Goal: Information Seeking & Learning: Check status

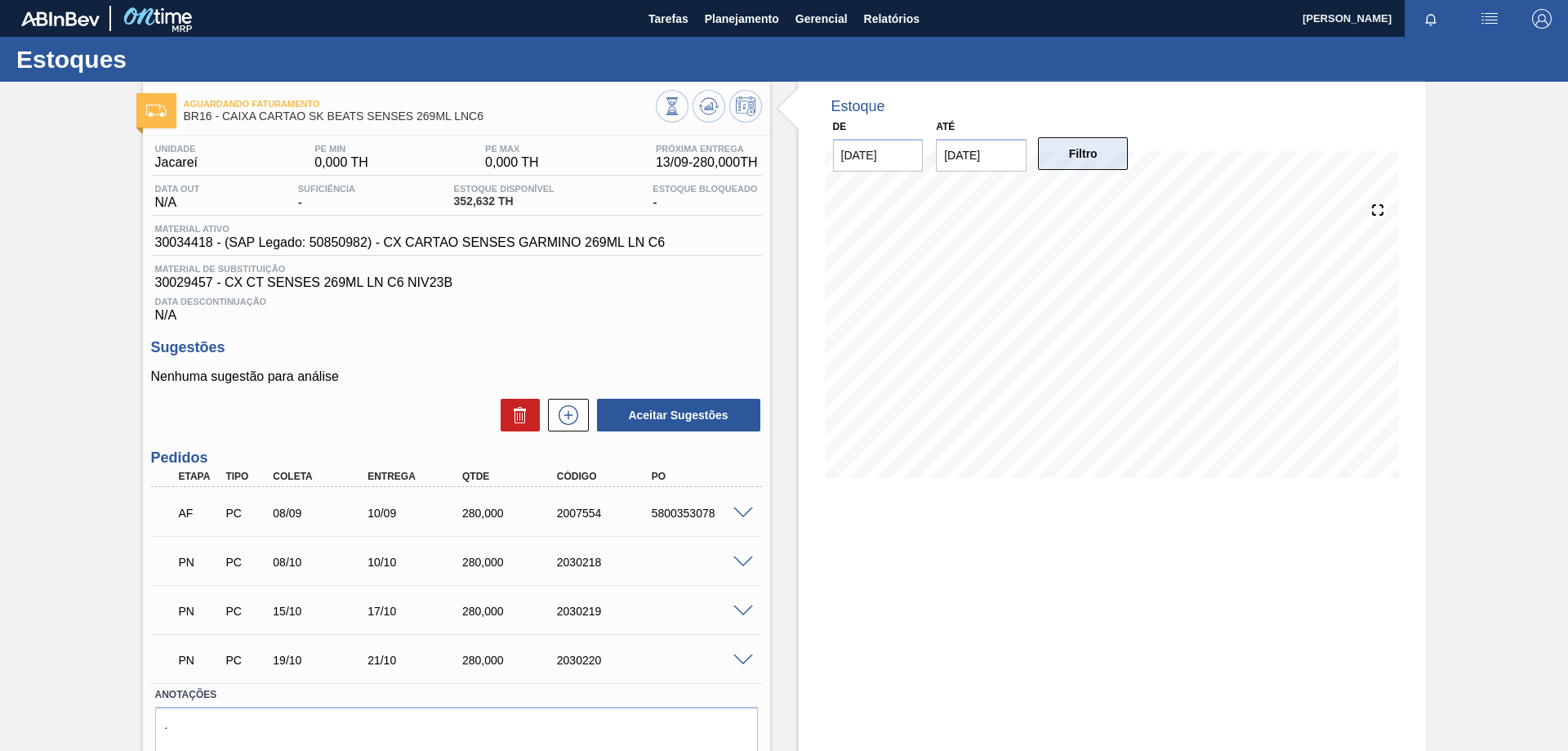
click at [1095, 160] on button "Filtro" at bounding box center [1083, 153] width 91 height 33
click at [1100, 161] on button "Filtro" at bounding box center [1083, 153] width 91 height 33
click at [1484, 23] on img "button" at bounding box center [1490, 18] width 19 height 19
click at [1139, 88] on div at bounding box center [784, 375] width 1568 height 751
click at [1092, 152] on button "Filtro" at bounding box center [1083, 153] width 91 height 33
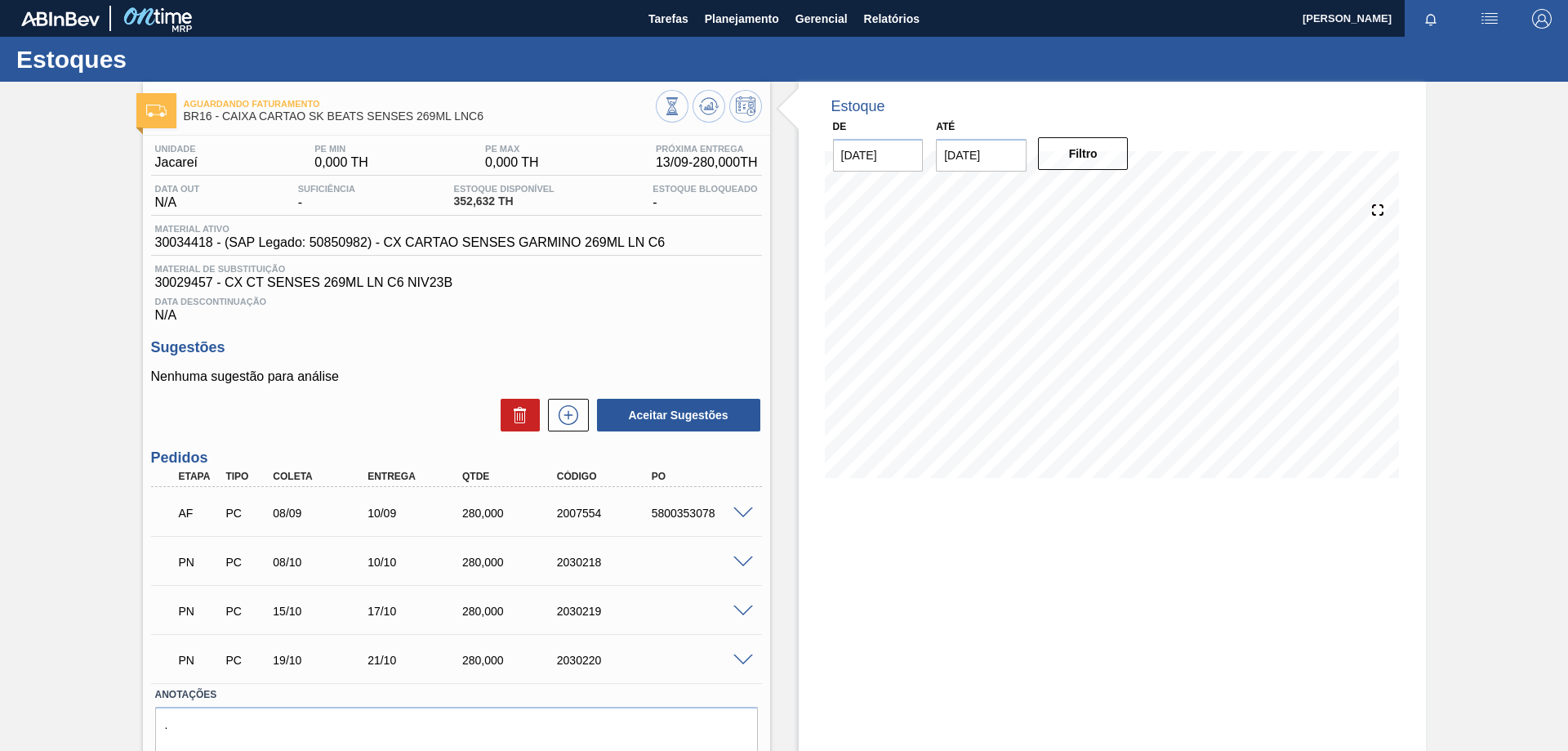
click at [89, 68] on h1 "Estoques" at bounding box center [161, 59] width 290 height 19
click at [1096, 162] on button "Filtro" at bounding box center [1083, 153] width 91 height 33
click at [1094, 160] on button "Filtro" at bounding box center [1083, 153] width 91 height 33
click at [1496, 19] on img "button" at bounding box center [1490, 18] width 19 height 19
click at [714, 16] on div at bounding box center [784, 375] width 1568 height 751
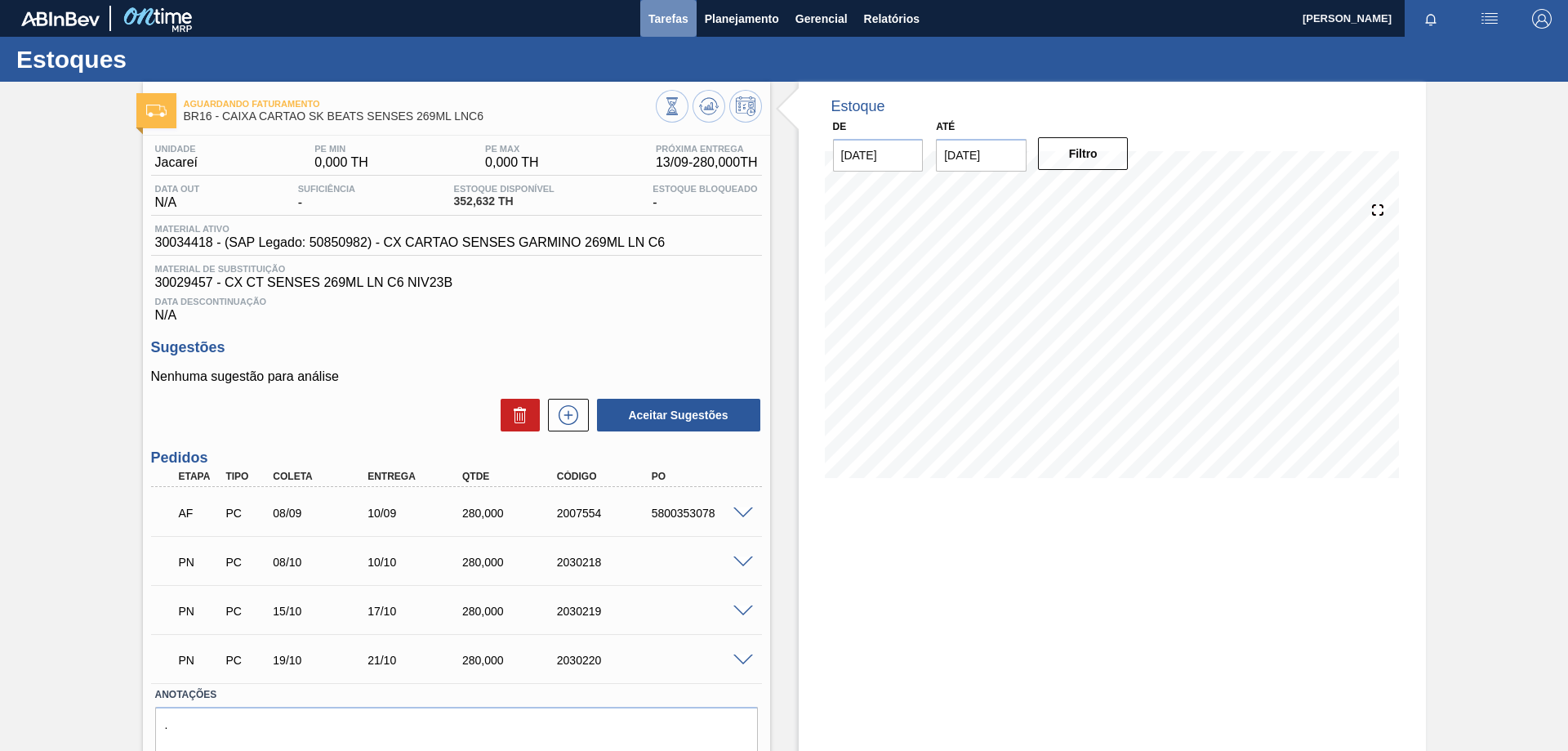
click at [665, 18] on span "Tarefas" at bounding box center [668, 18] width 40 height 19
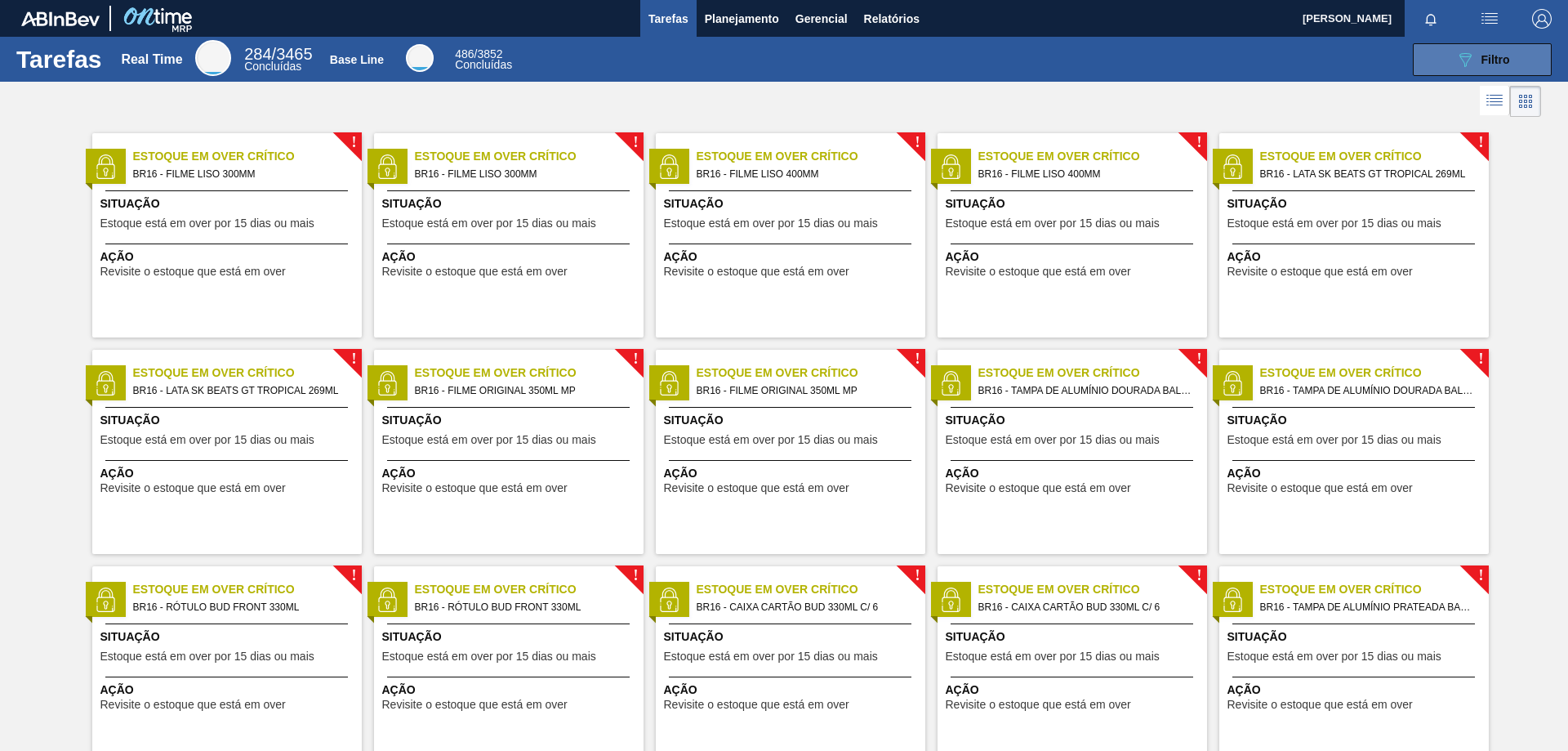
click at [1460, 69] on icon "089F7B8B-B2A5-4AFE-B5C0-19BA573D28AC" at bounding box center [1465, 59] width 19 height 19
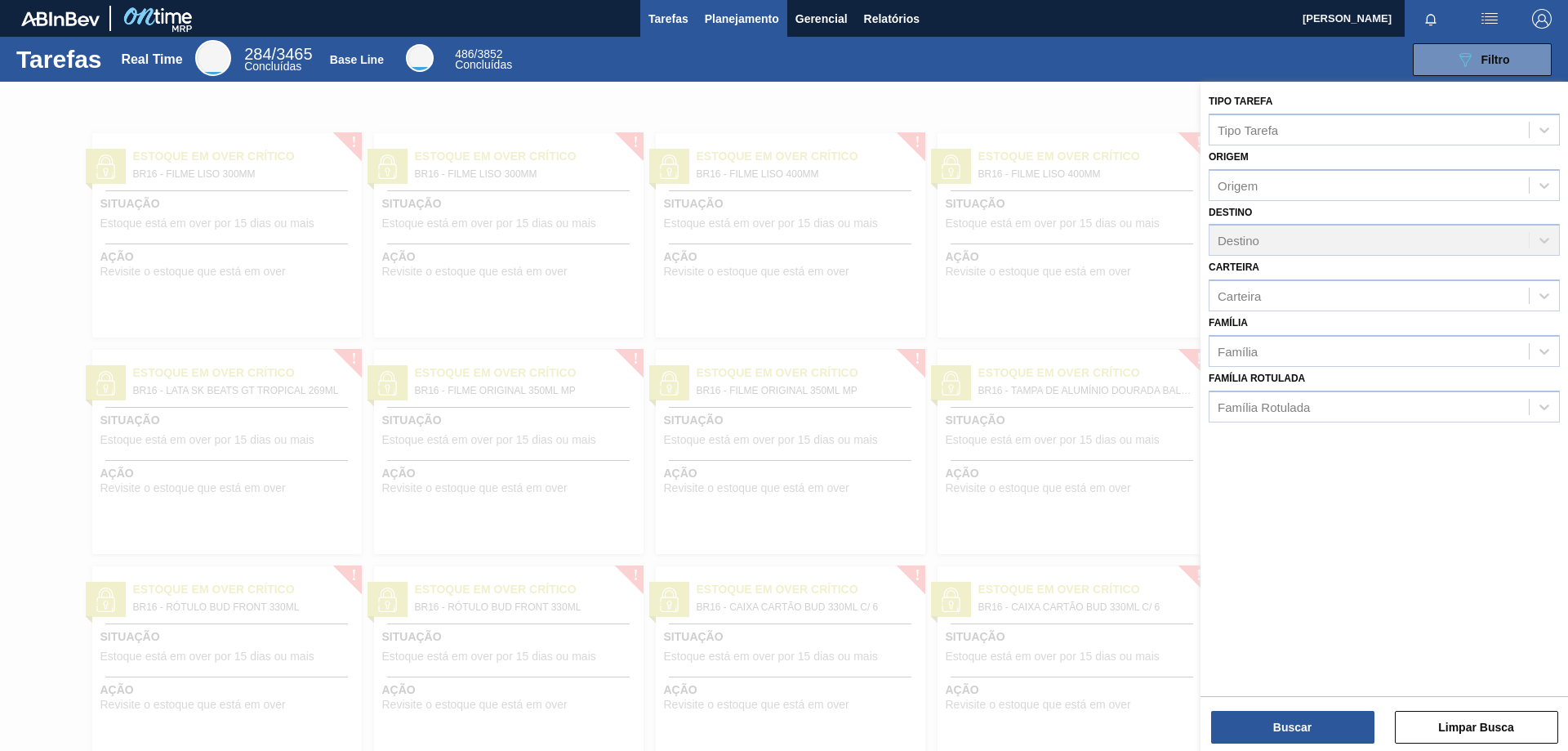
click at [752, 15] on span "Planejamento" at bounding box center [742, 18] width 75 height 19
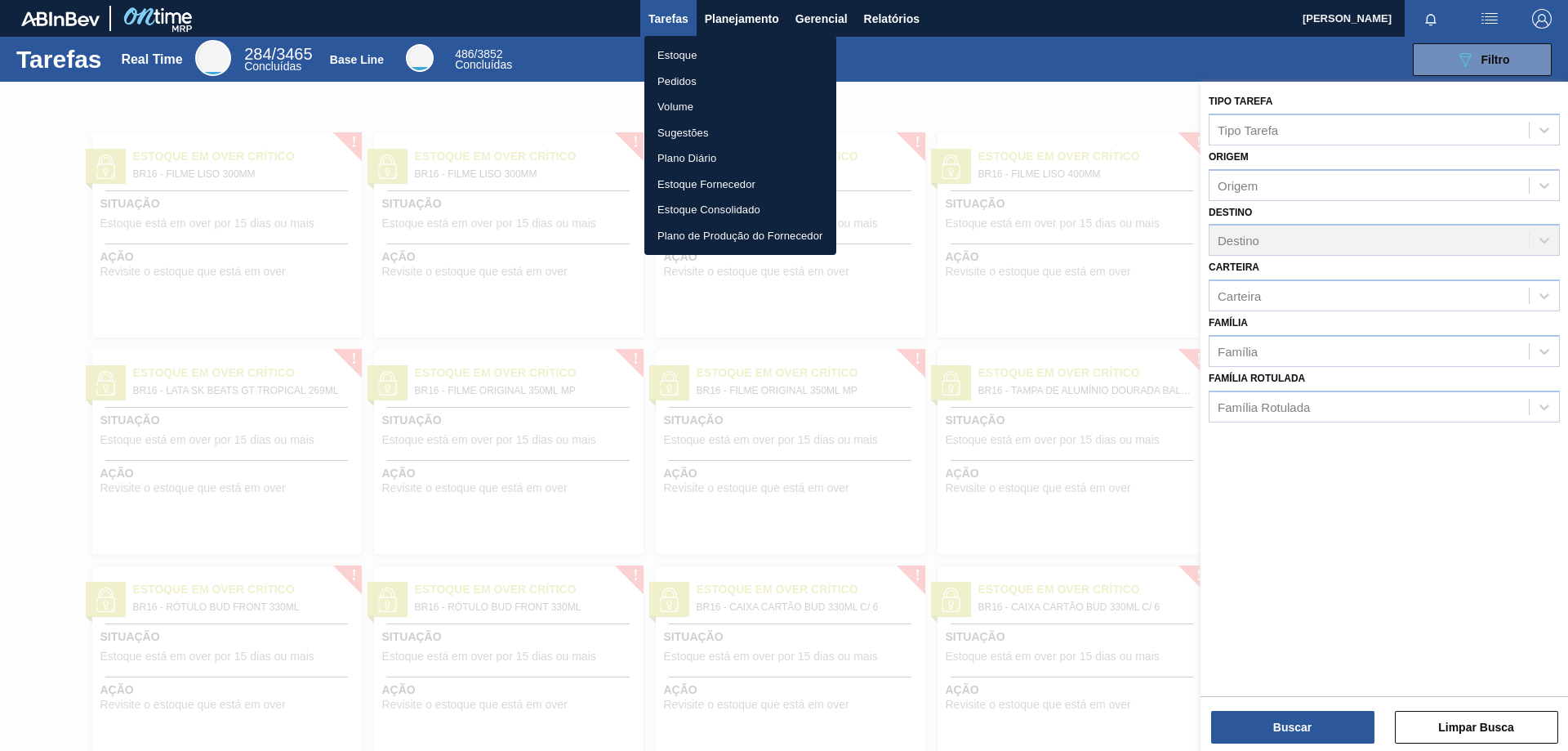
click at [699, 82] on li "Pedidos" at bounding box center [740, 81] width 192 height 26
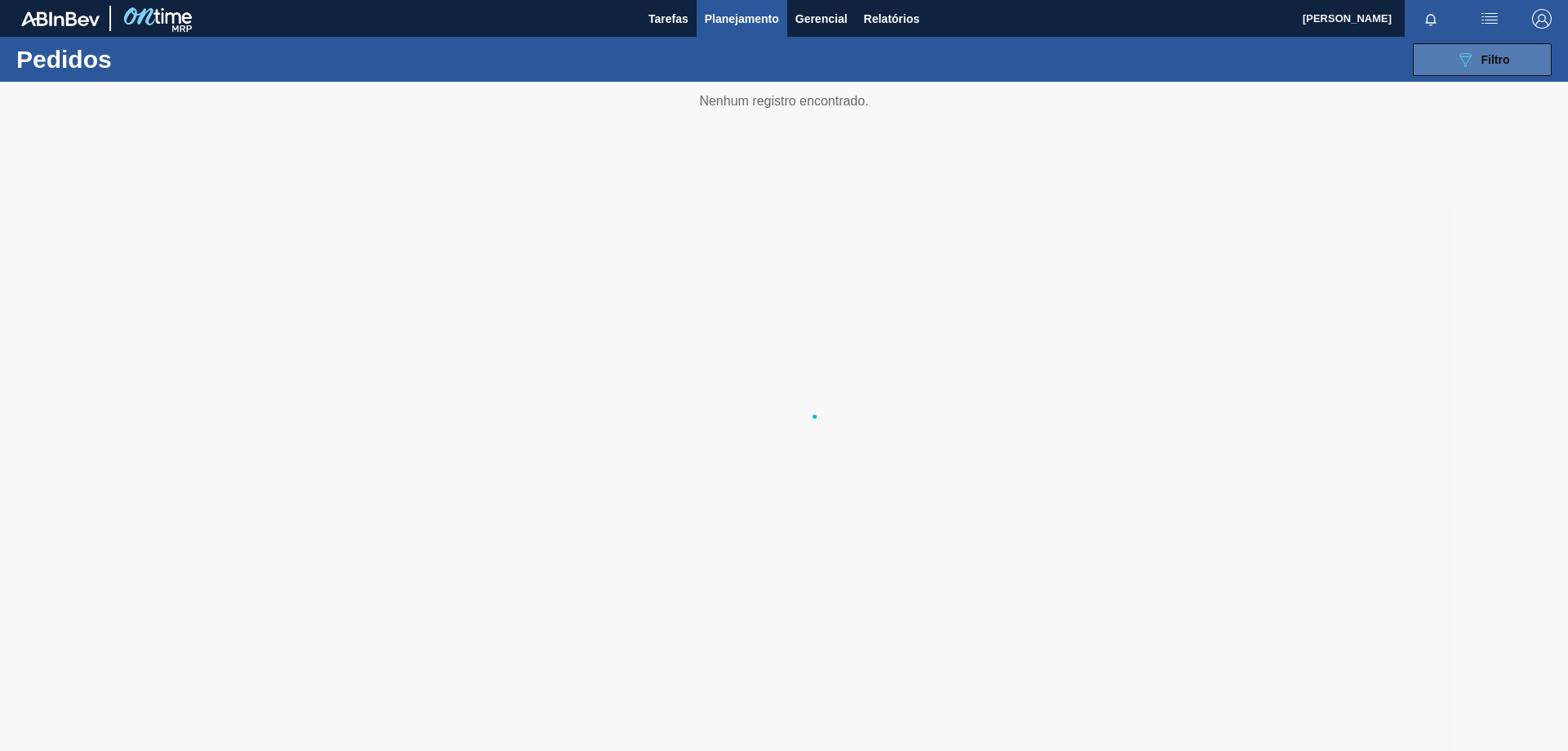
click at [1463, 70] on button "089F7B8B-B2A5-4AFE-B5C0-19BA573D28AC Filtro" at bounding box center [1482, 59] width 139 height 33
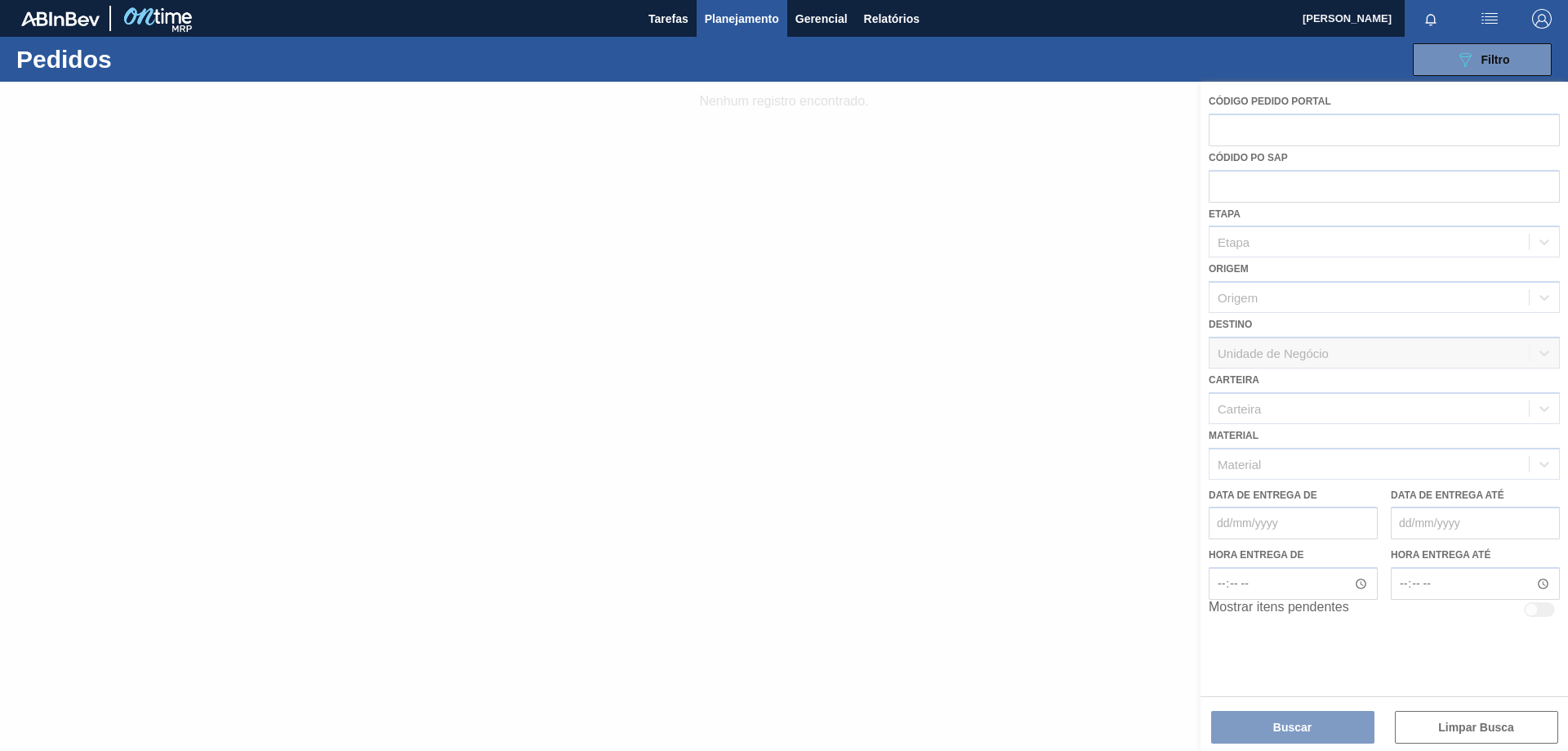
click at [1329, 469] on div at bounding box center [784, 415] width 1568 height 669
click at [1318, 463] on div at bounding box center [784, 415] width 1568 height 669
click at [829, 375] on div at bounding box center [784, 415] width 1568 height 669
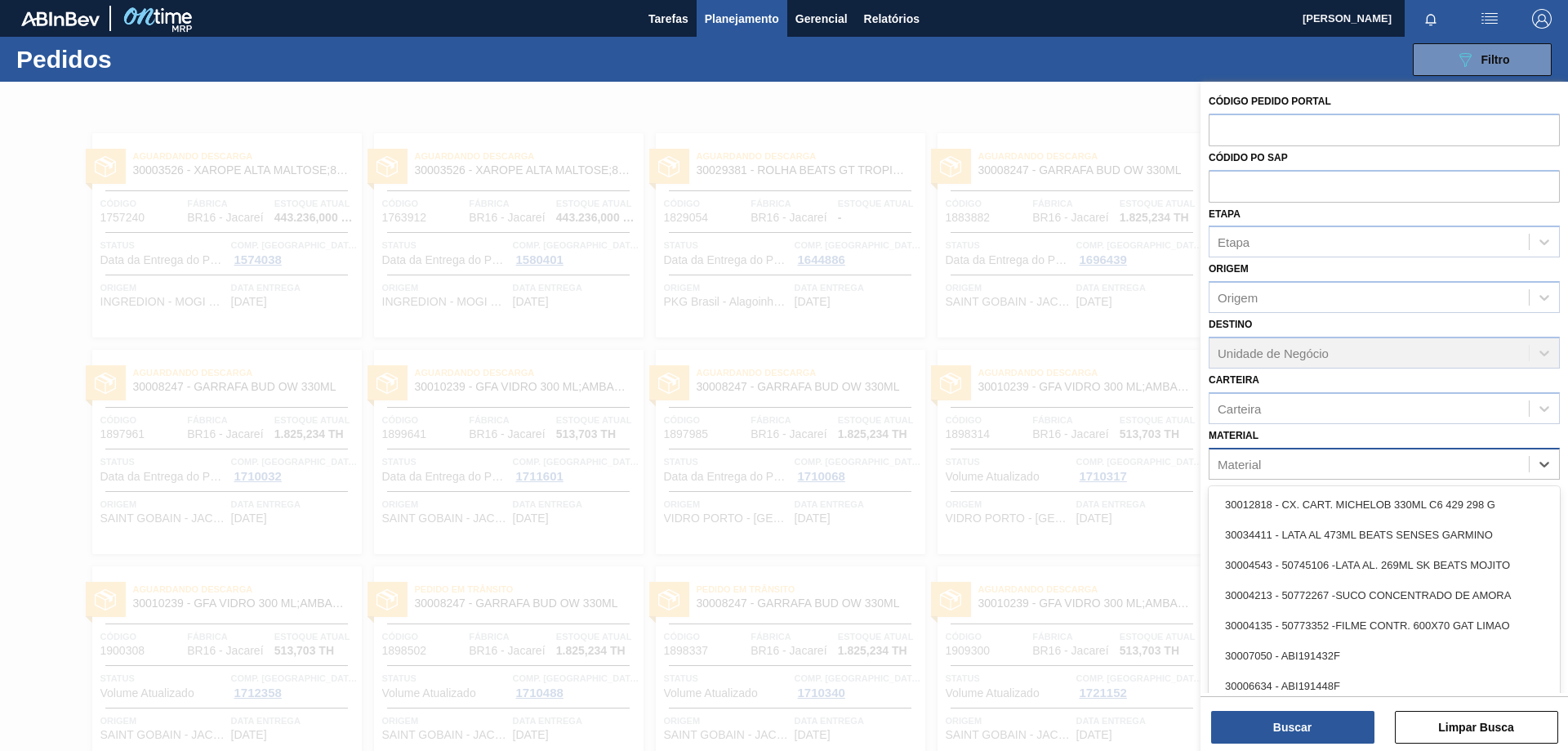
click at [1313, 462] on div "Material" at bounding box center [1369, 463] width 319 height 24
paste input "30034325"
type input "30034325"
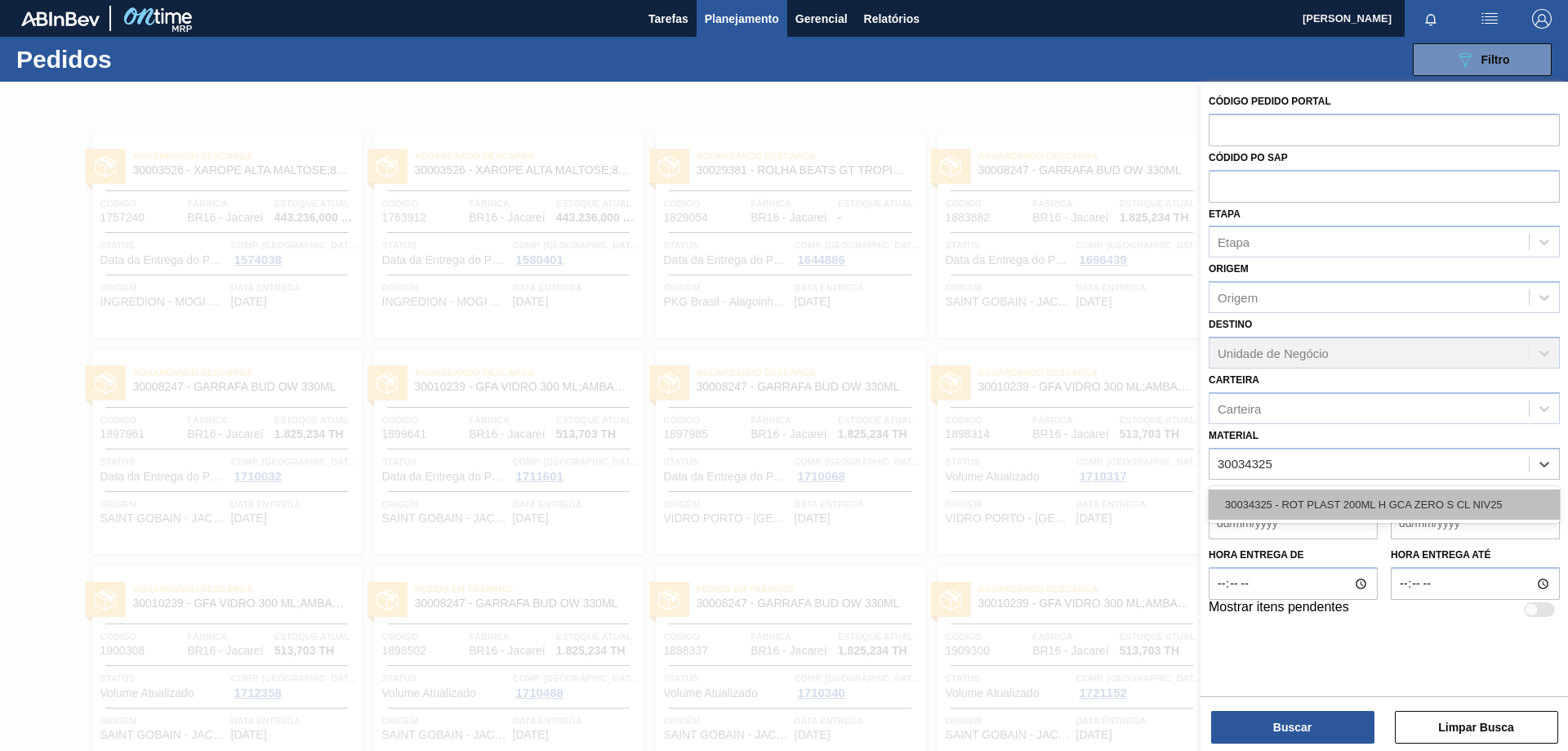
click at [1326, 500] on div "30034325 - ROT PLAST 200ML H GCA ZERO S CL NIV25" at bounding box center [1383, 505] width 351 height 31
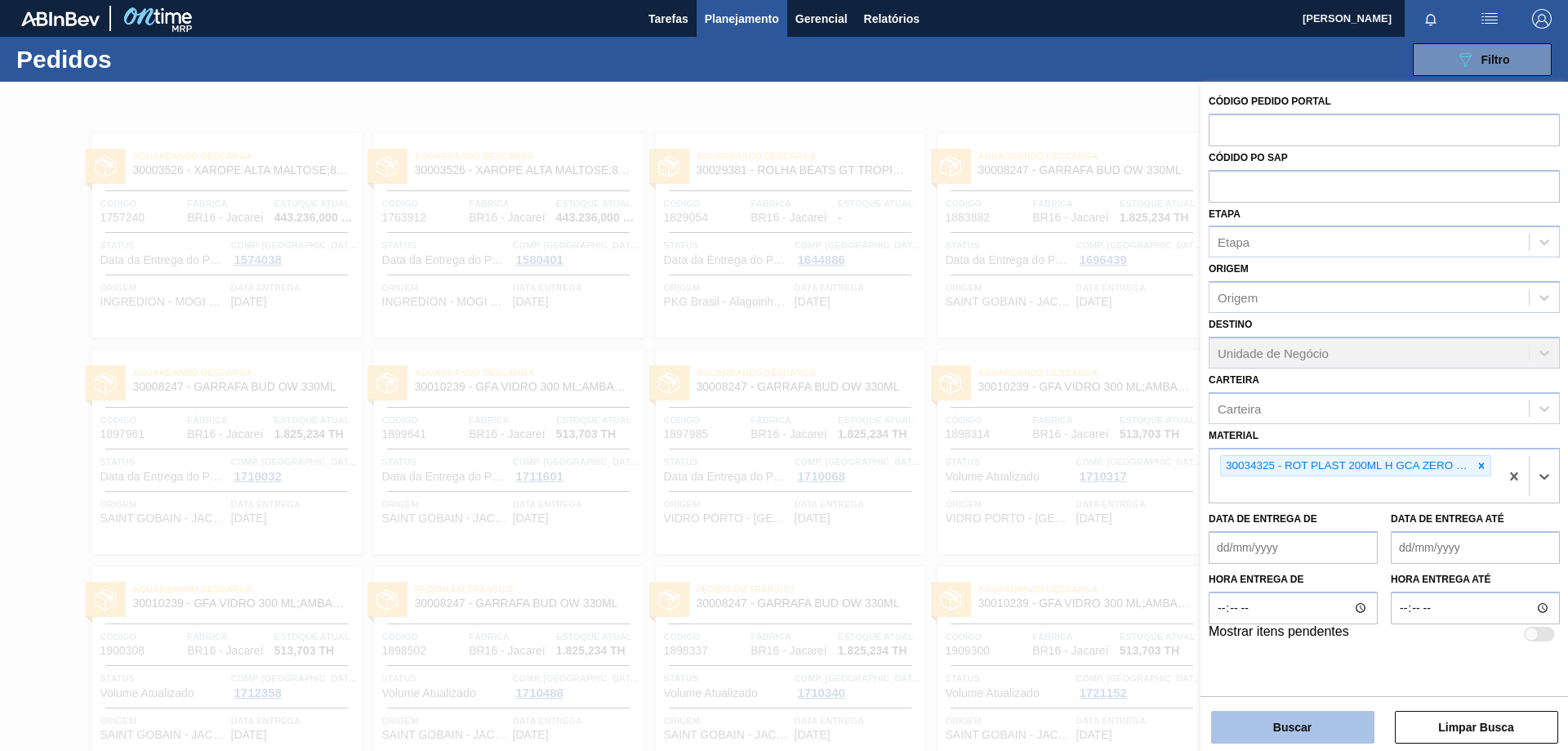
click at [1329, 733] on button "Buscar" at bounding box center [1293, 727] width 163 height 33
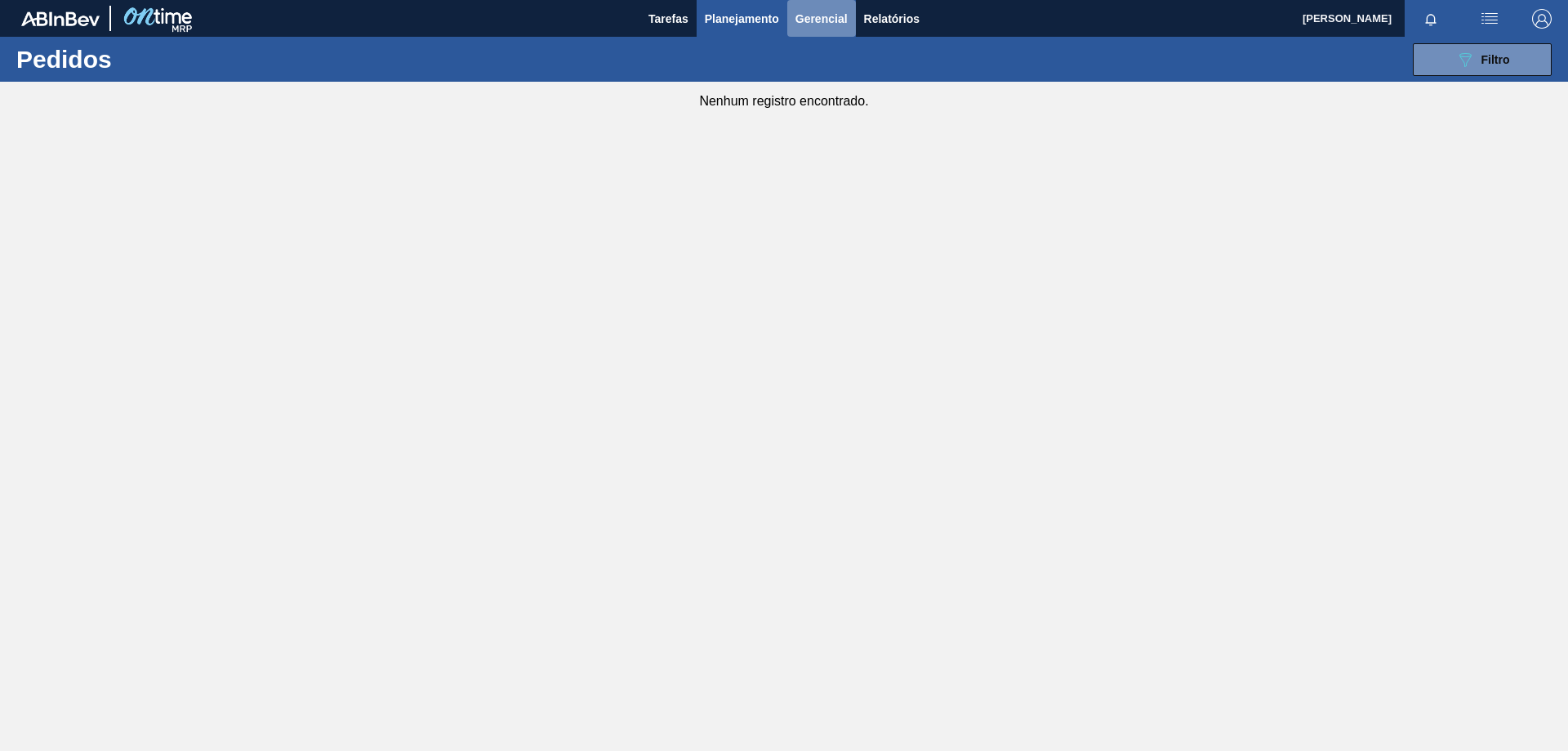
click at [830, 15] on span "Gerencial" at bounding box center [821, 18] width 53 height 19
click at [666, 15] on div at bounding box center [784, 375] width 1568 height 751
click at [668, 19] on span "Tarefas" at bounding box center [668, 18] width 40 height 19
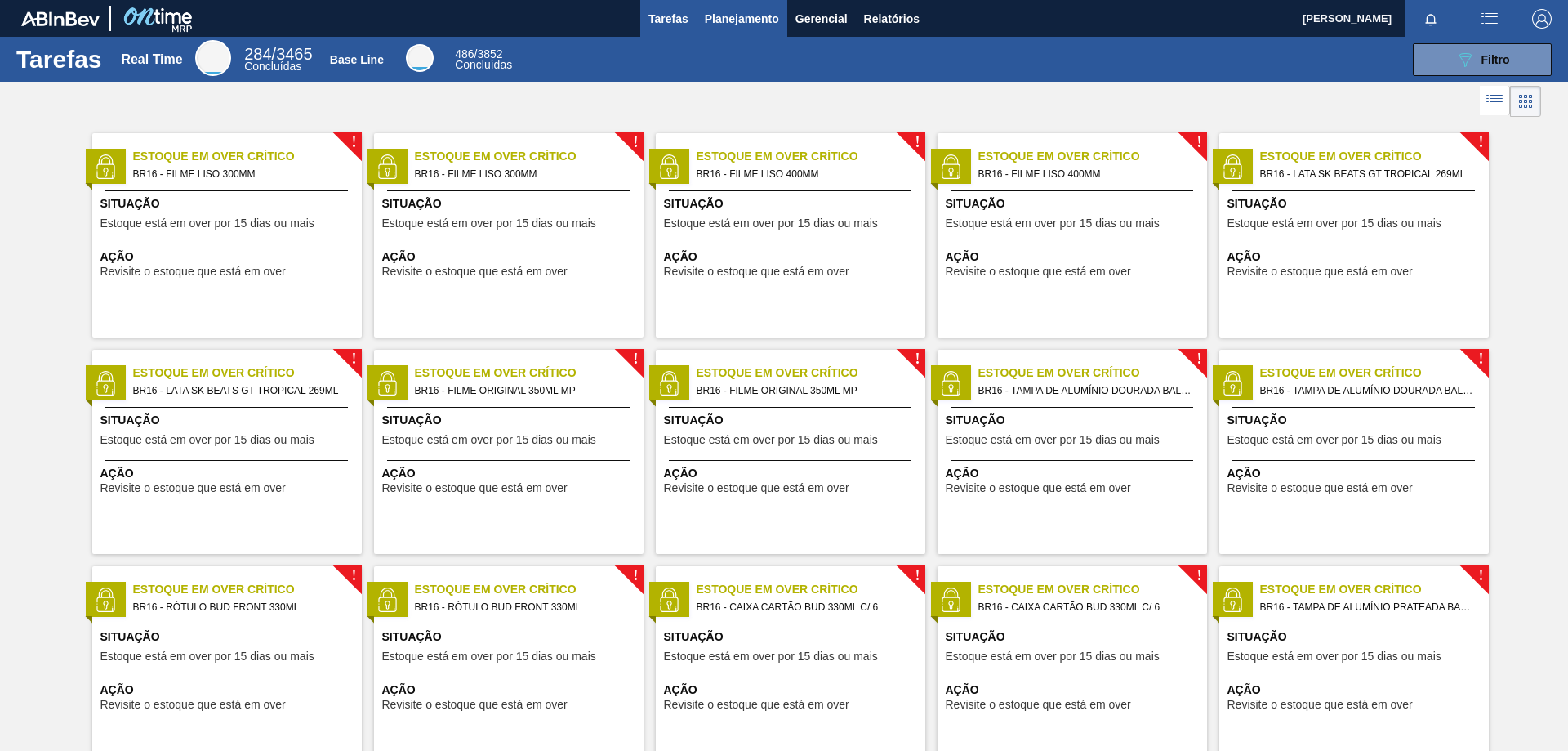
click at [785, 33] on button "Planejamento" at bounding box center [742, 18] width 91 height 36
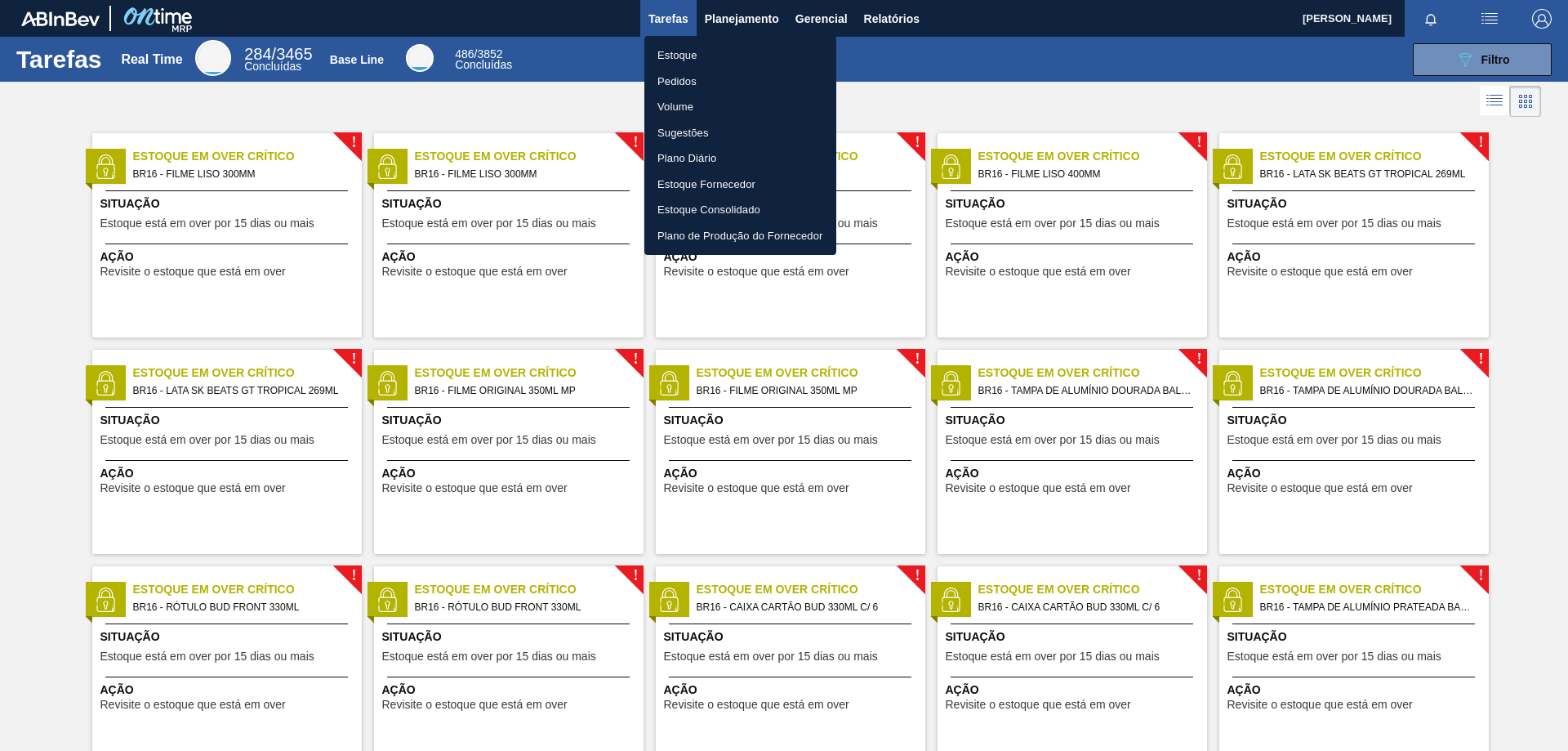
click at [774, 26] on div at bounding box center [784, 375] width 1568 height 751
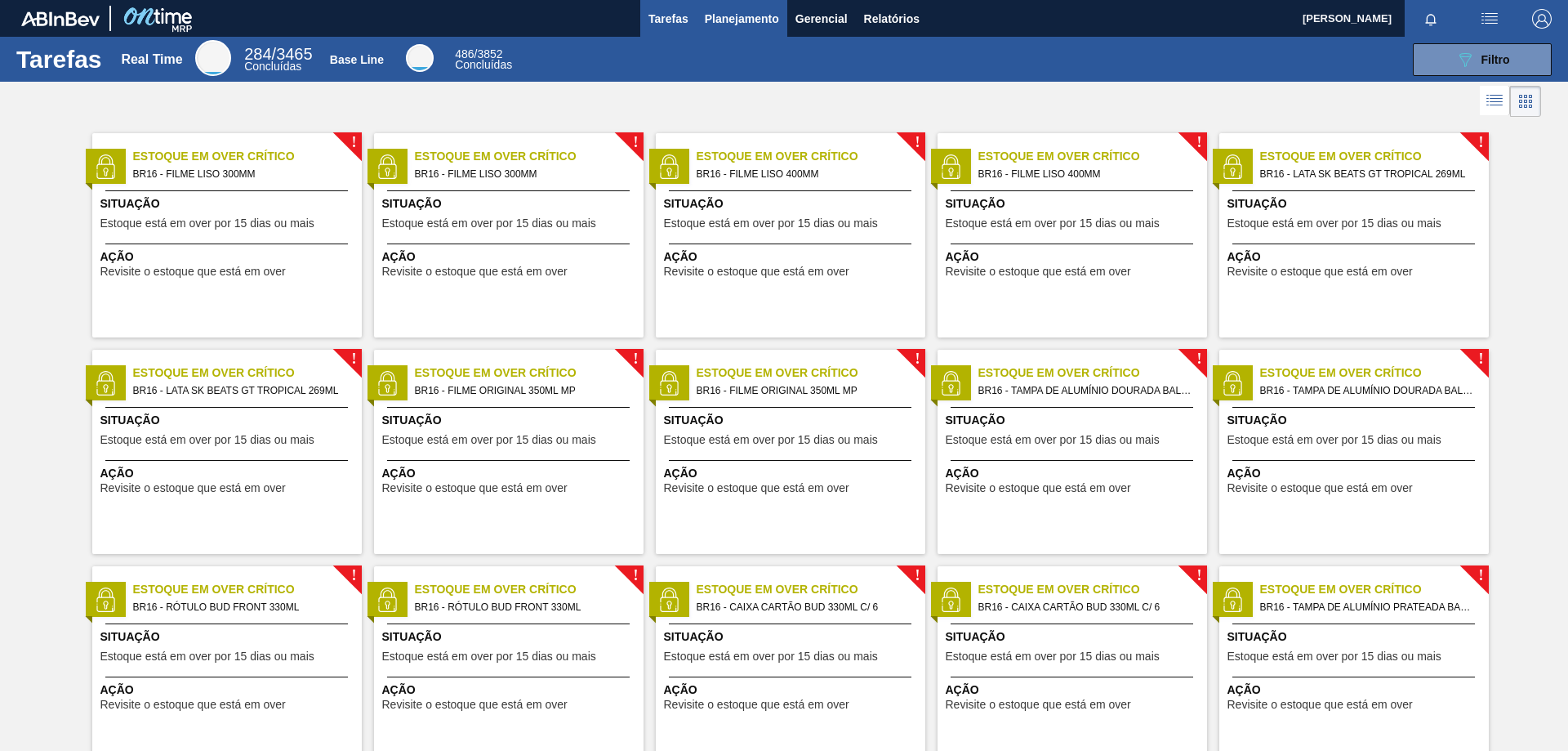
click at [763, 24] on span "Planejamento" at bounding box center [742, 18] width 75 height 19
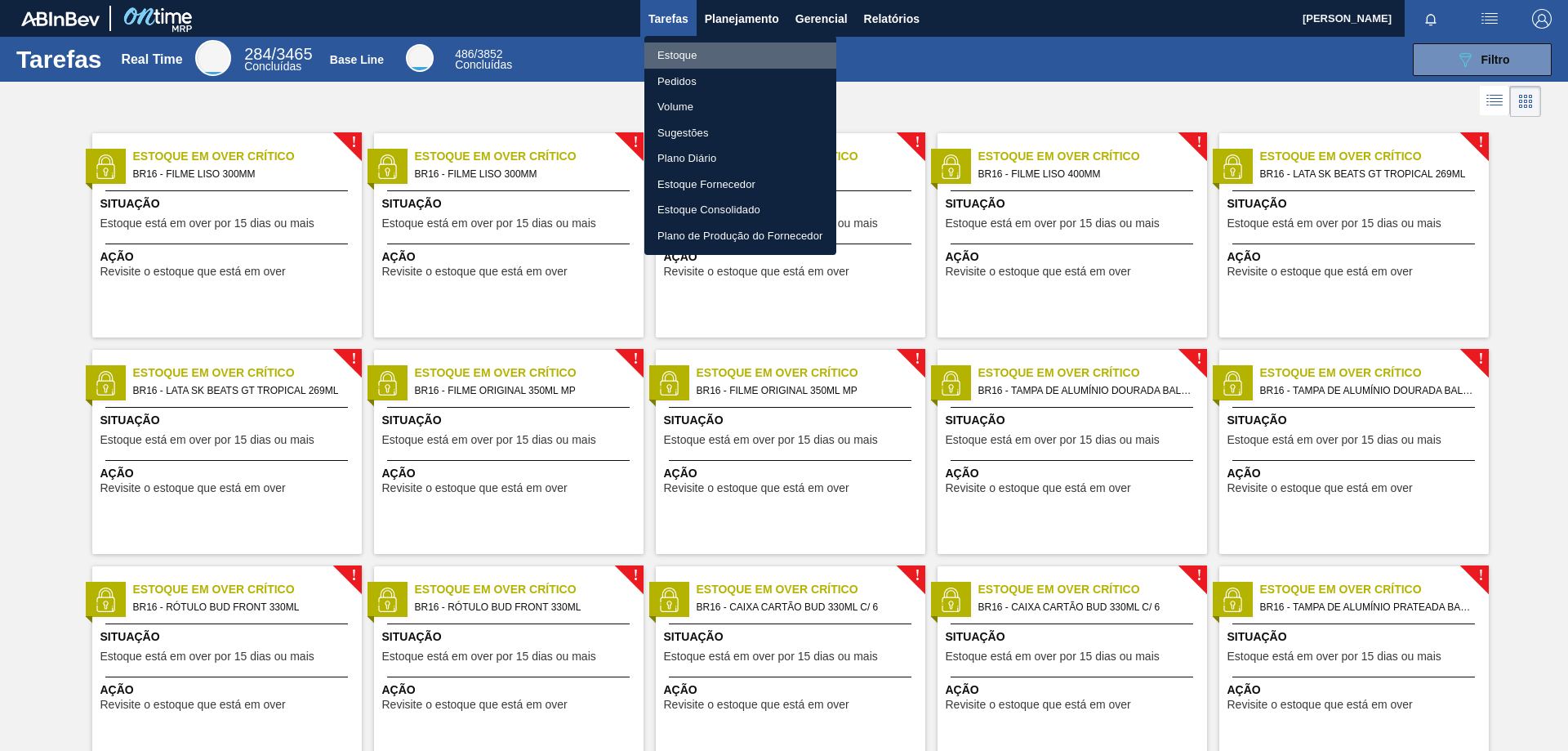
click at [692, 55] on li "Estoque" at bounding box center [740, 55] width 192 height 26
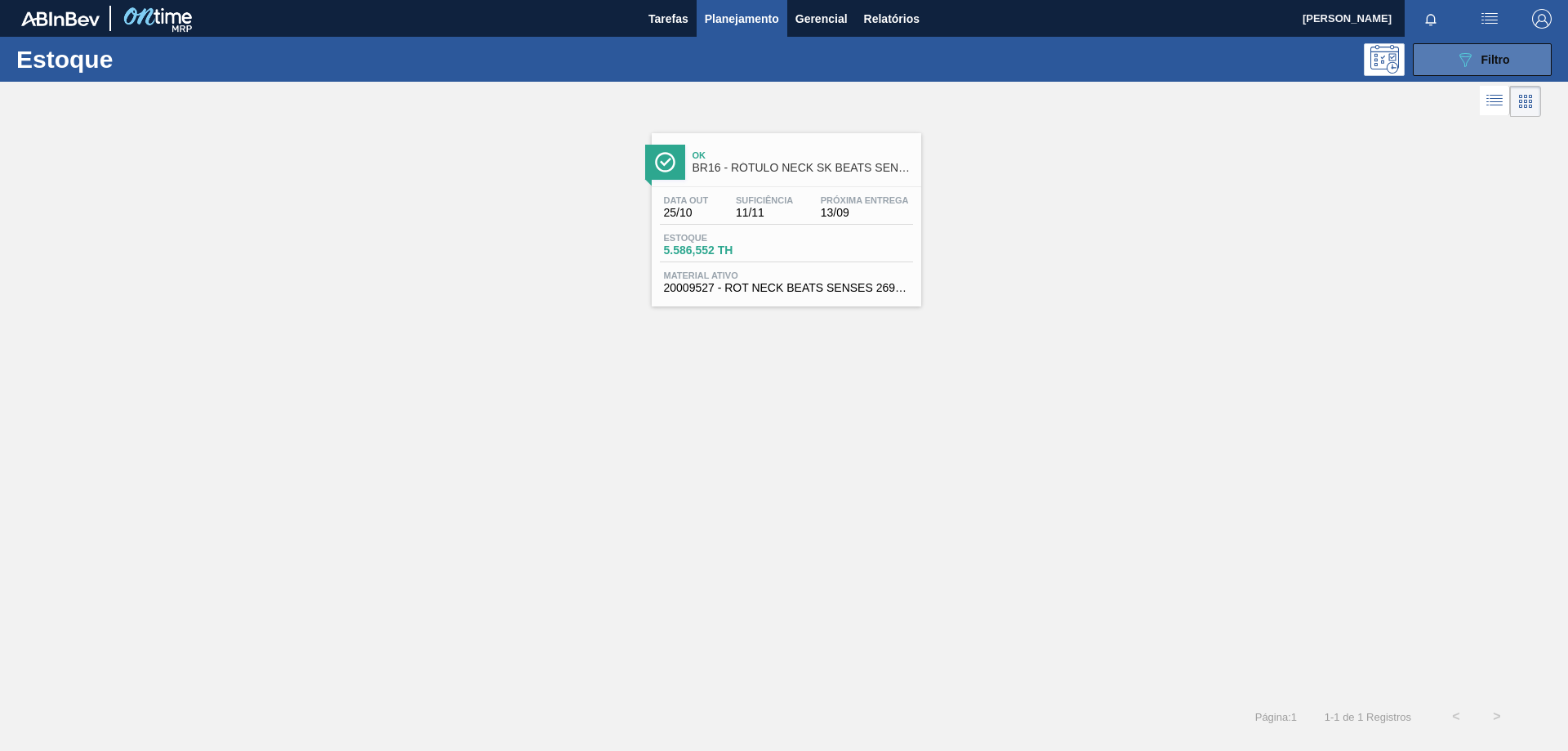
drag, startPoint x: 1484, startPoint y: 52, endPoint x: 1482, endPoint y: 61, distance: 9.2
click at [1479, 54] on div "089F7B8B-B2A5-4AFE-B5C0-19BA573D28AC Filtro" at bounding box center [1482, 59] width 54 height 19
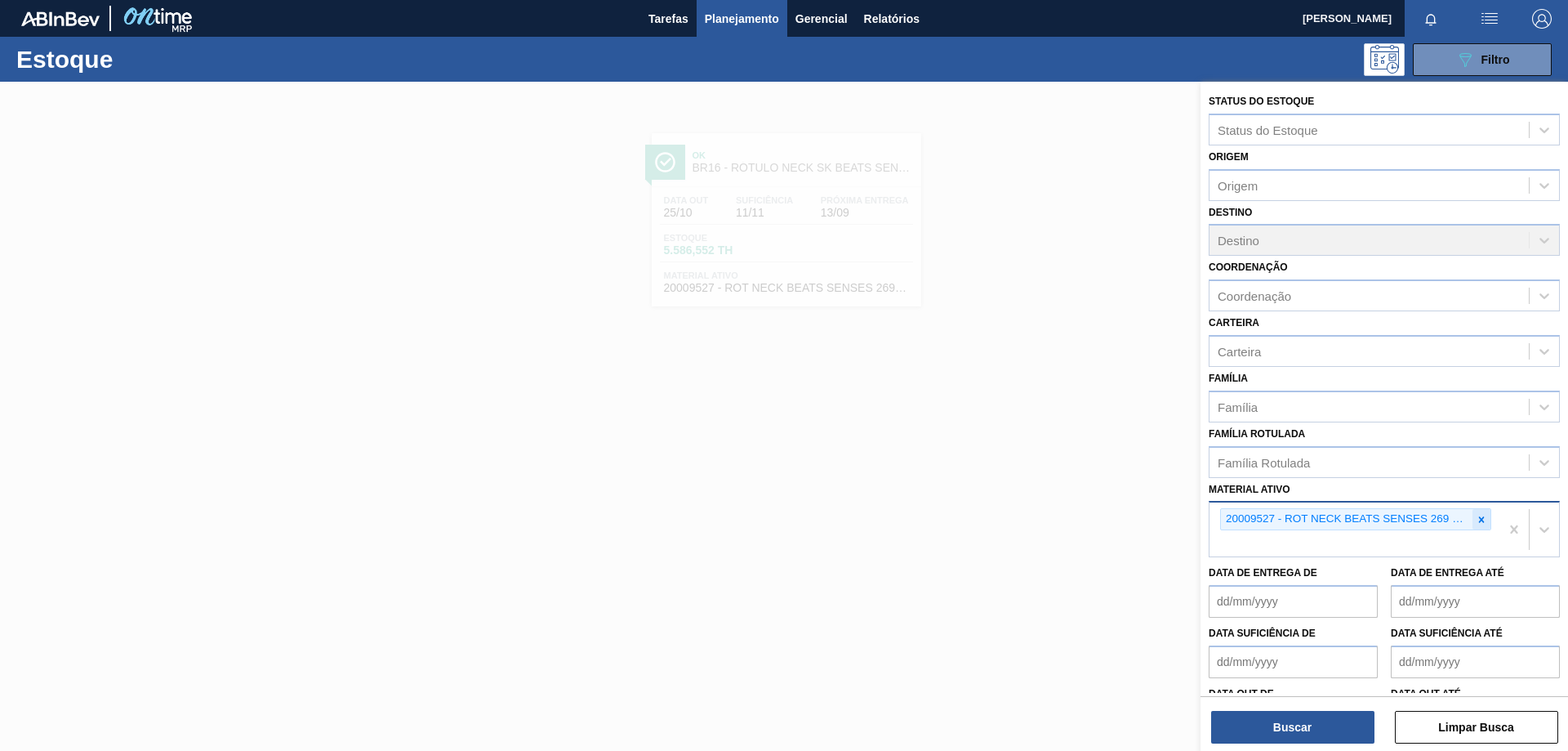
click at [1479, 518] on icon at bounding box center [1481, 519] width 11 height 11
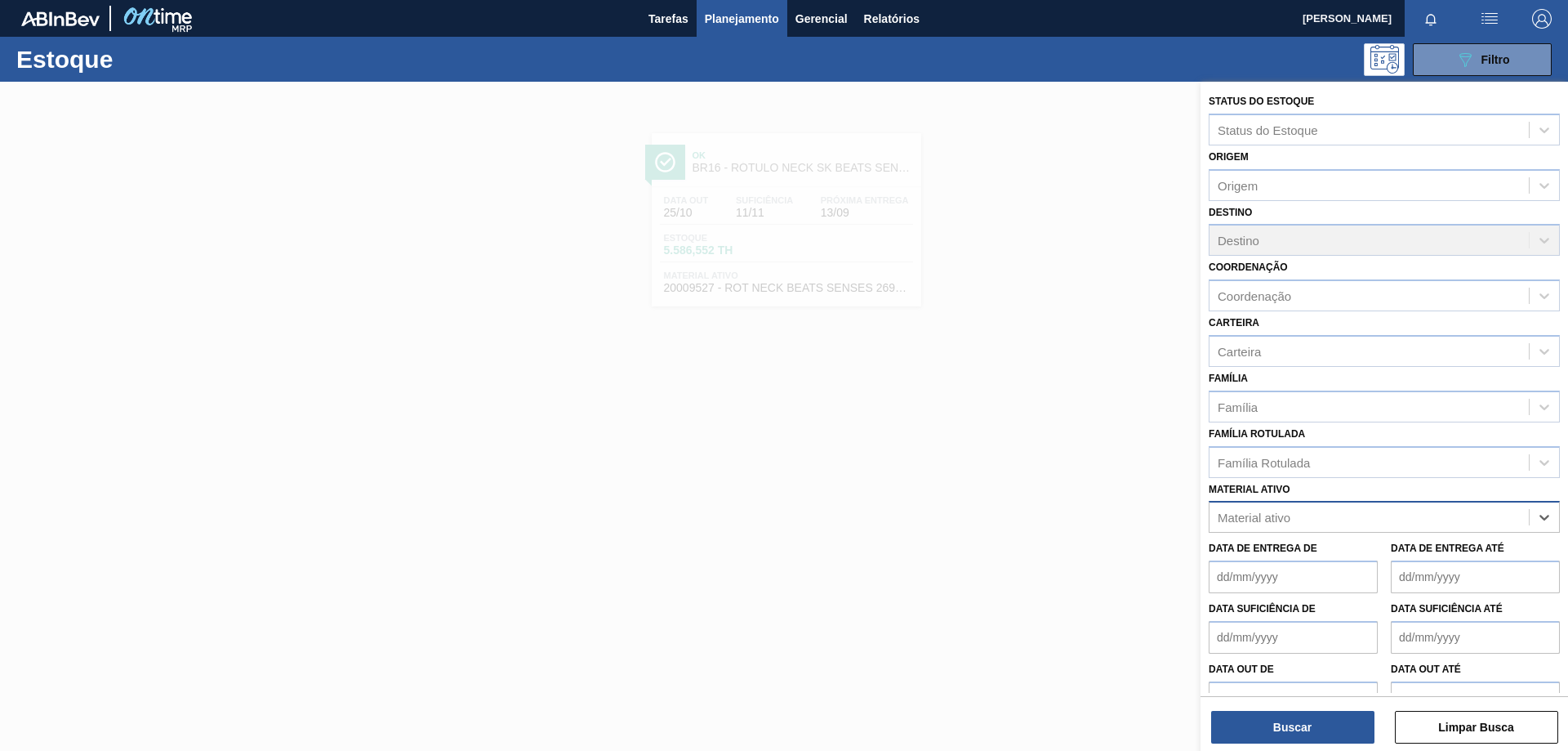
paste ativo "30031668"
type ativo "30031668"
click at [1329, 735] on button "Buscar" at bounding box center [1293, 727] width 163 height 33
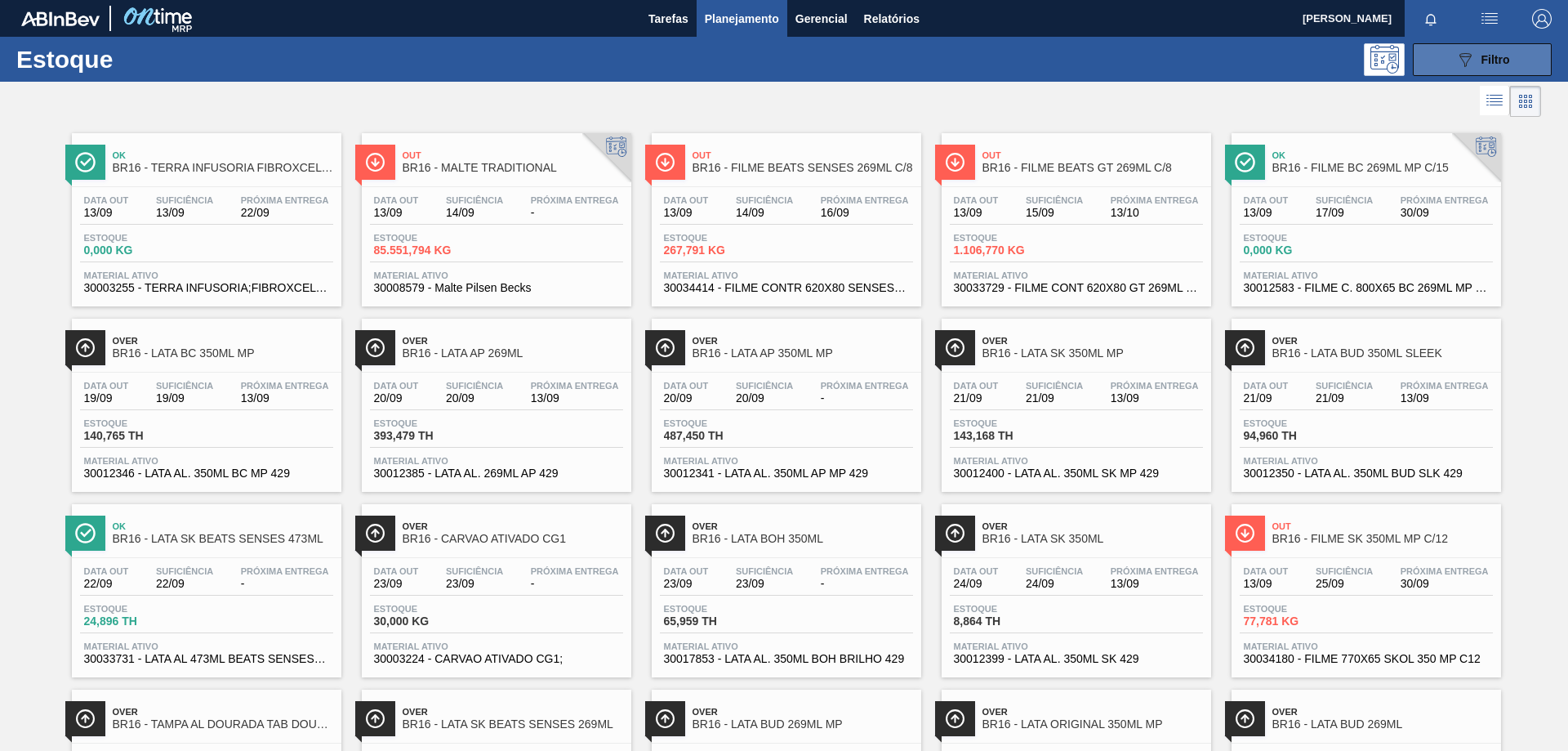
click at [1455, 66] on icon "089F7B8B-B2A5-4AFE-B5C0-19BA573D28AC" at bounding box center [1465, 59] width 19 height 19
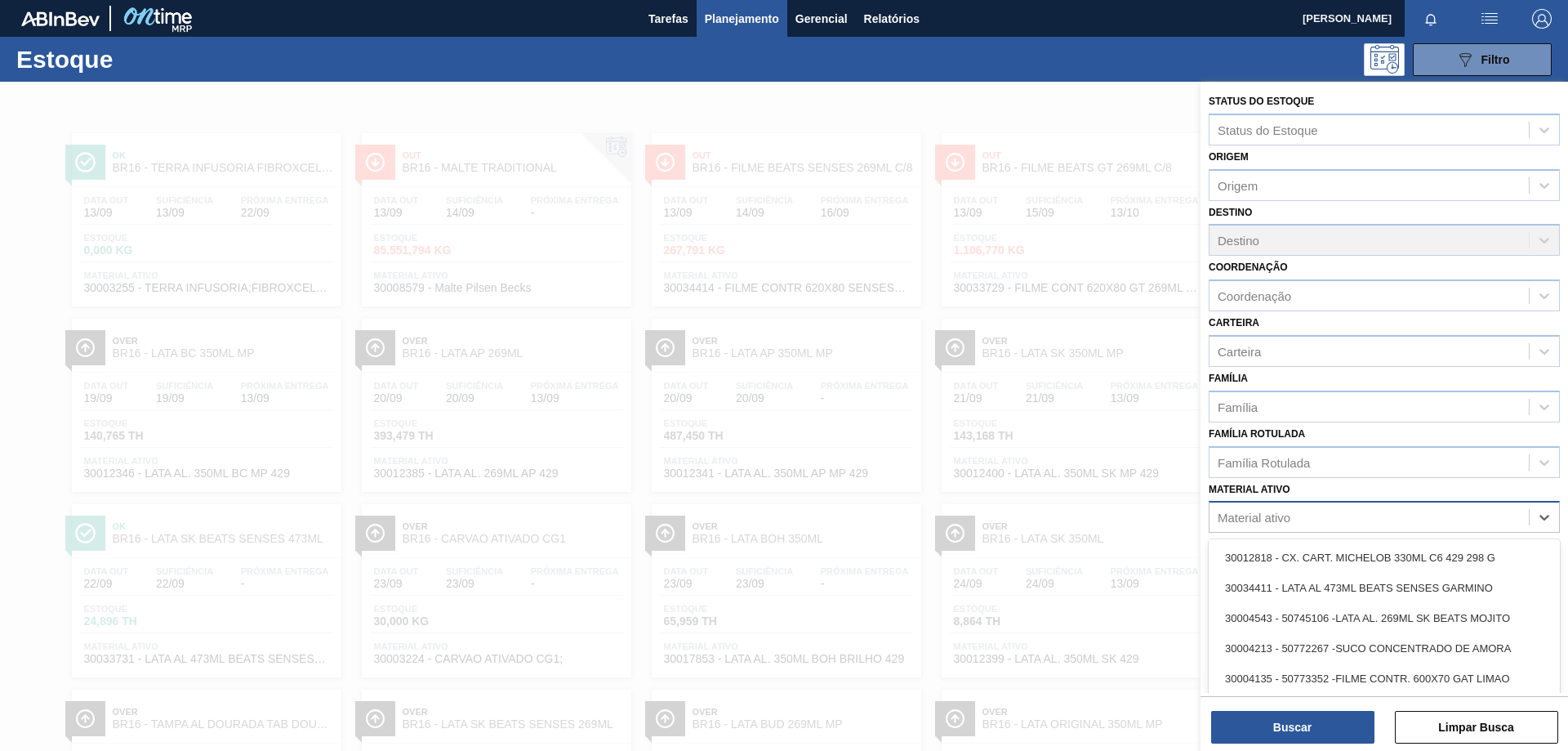
click at [1315, 529] on div "Material ativo" at bounding box center [1383, 517] width 351 height 32
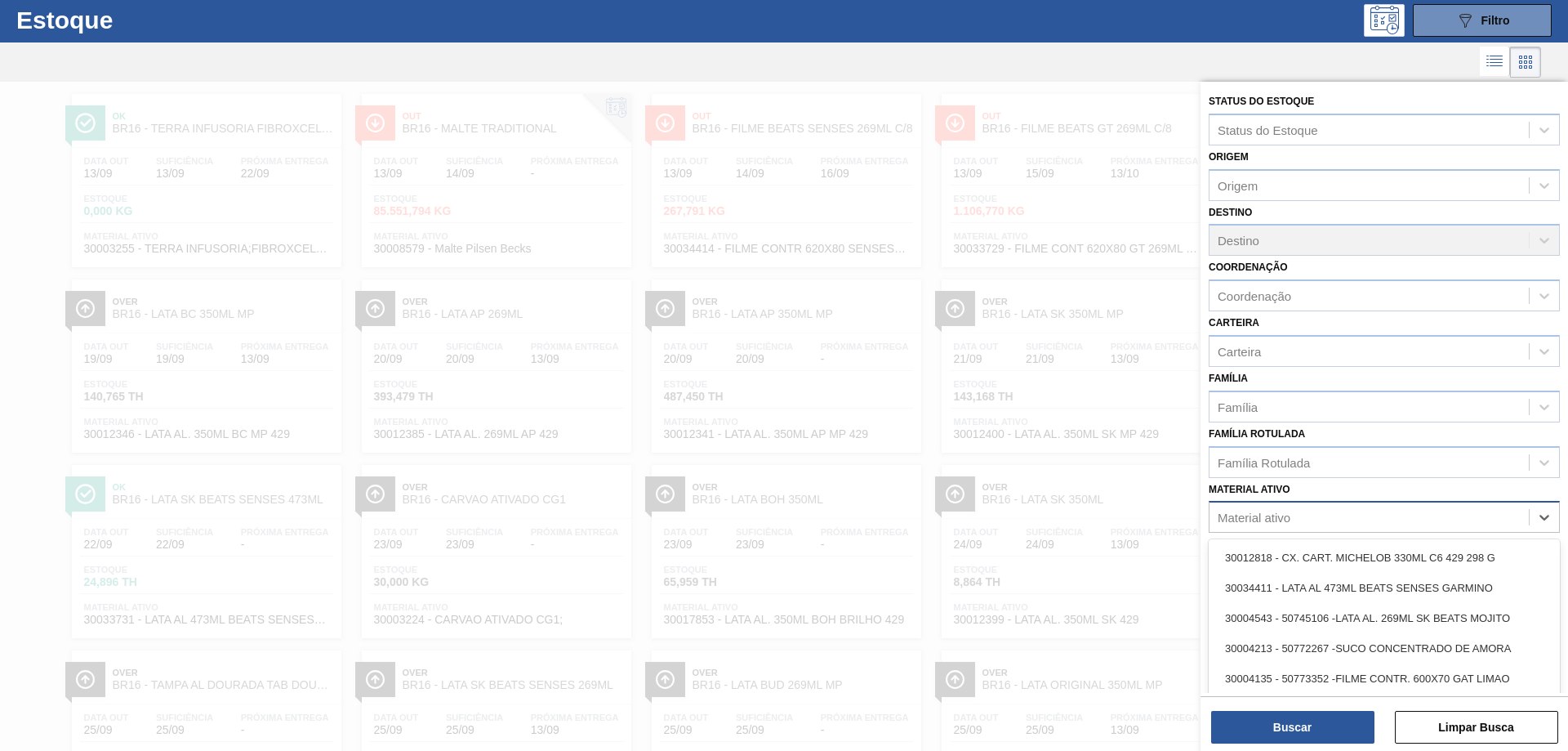
scroll to position [40, 0]
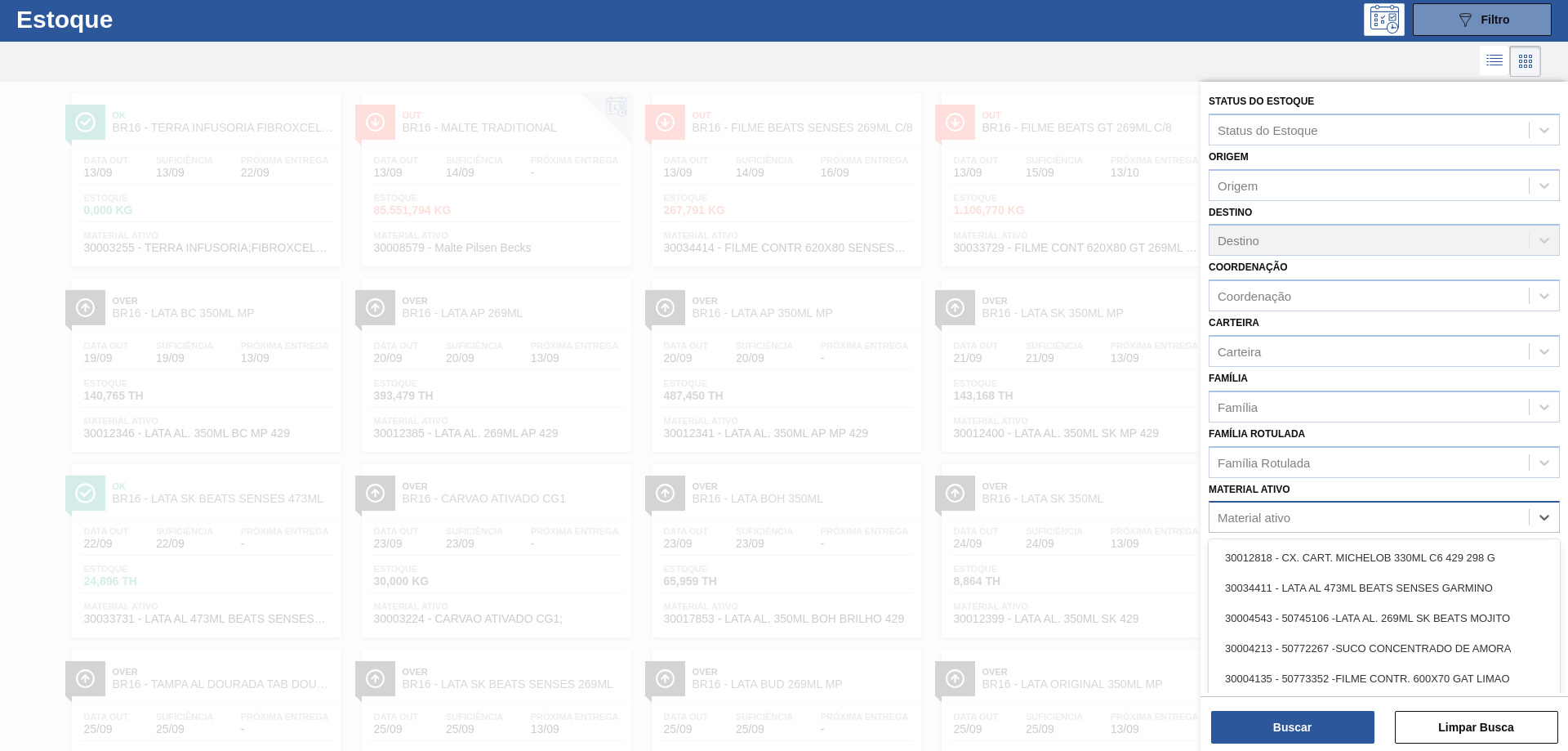
paste ativo "30031668"
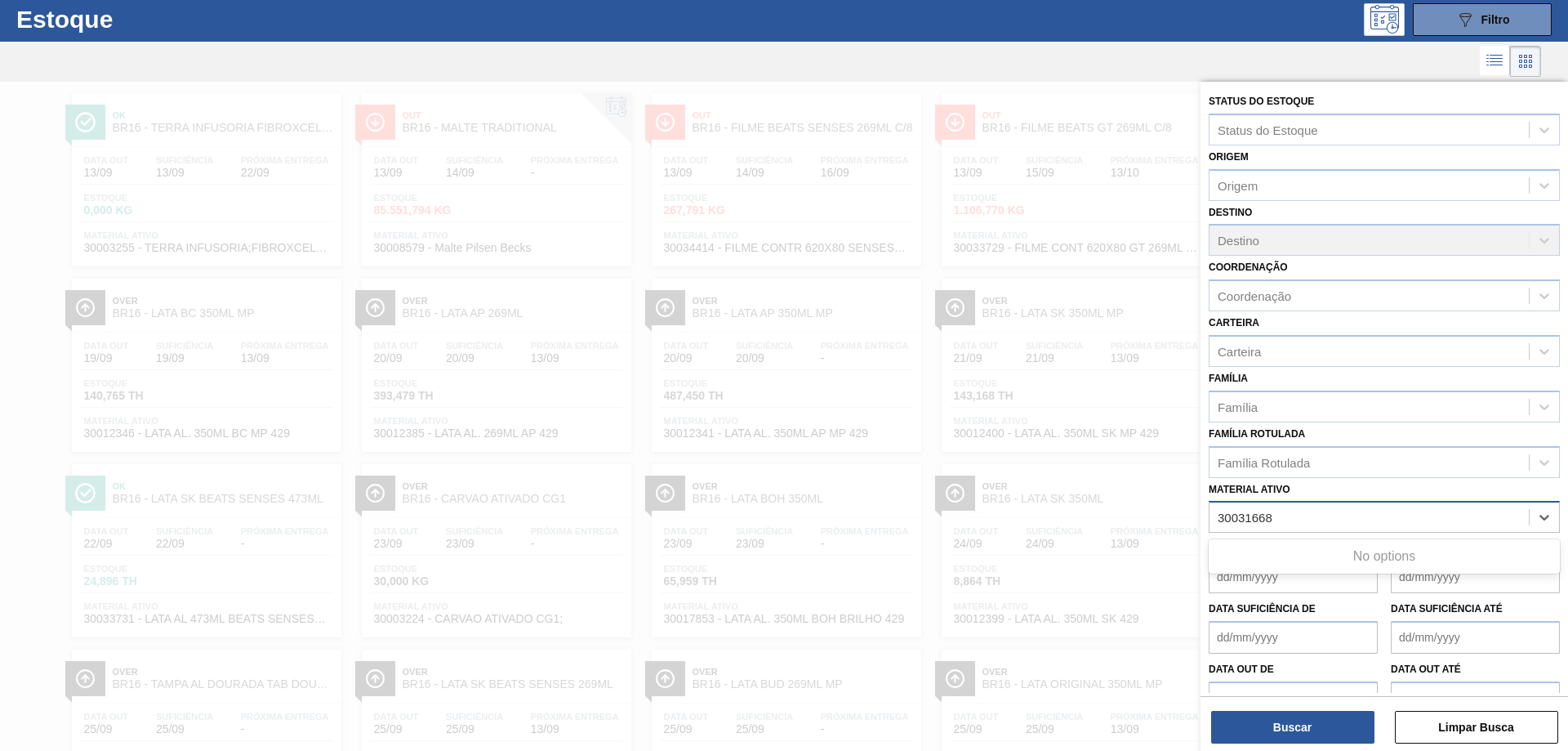
type ativo "30031668"
click at [1291, 515] on div "30031668" at bounding box center [1369, 518] width 319 height 24
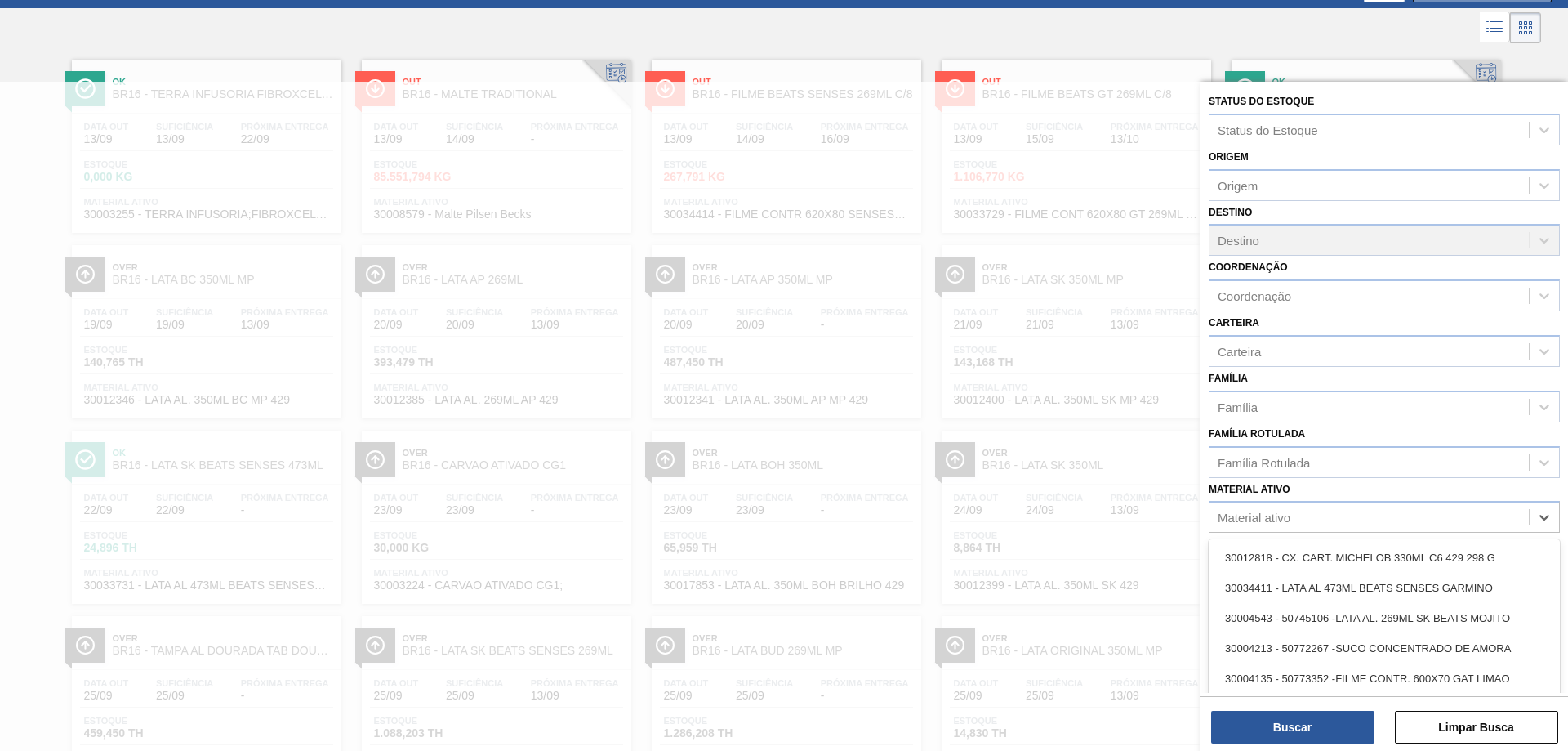
click at [1291, 515] on div "Material ativo" at bounding box center [1369, 518] width 319 height 24
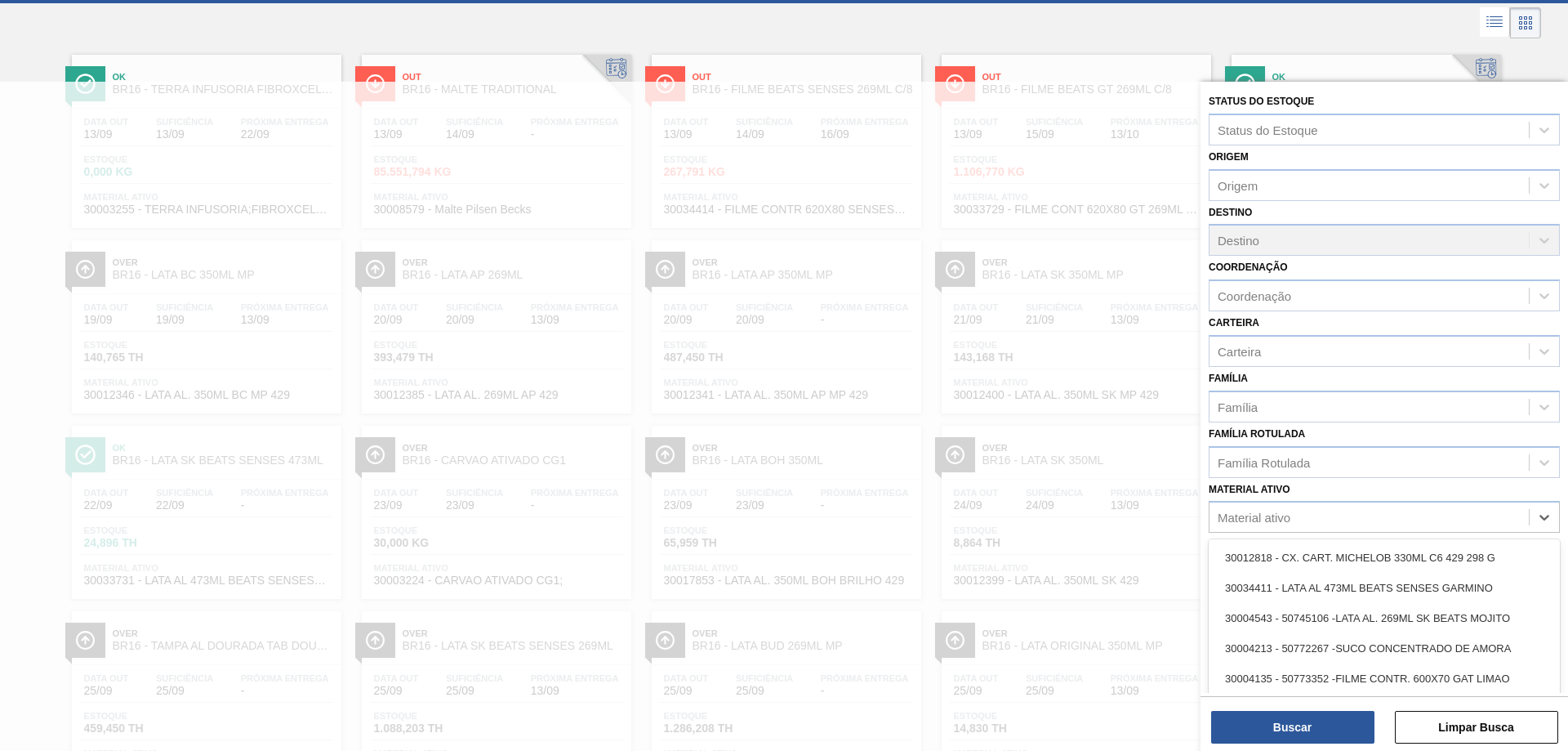
scroll to position [80, 0]
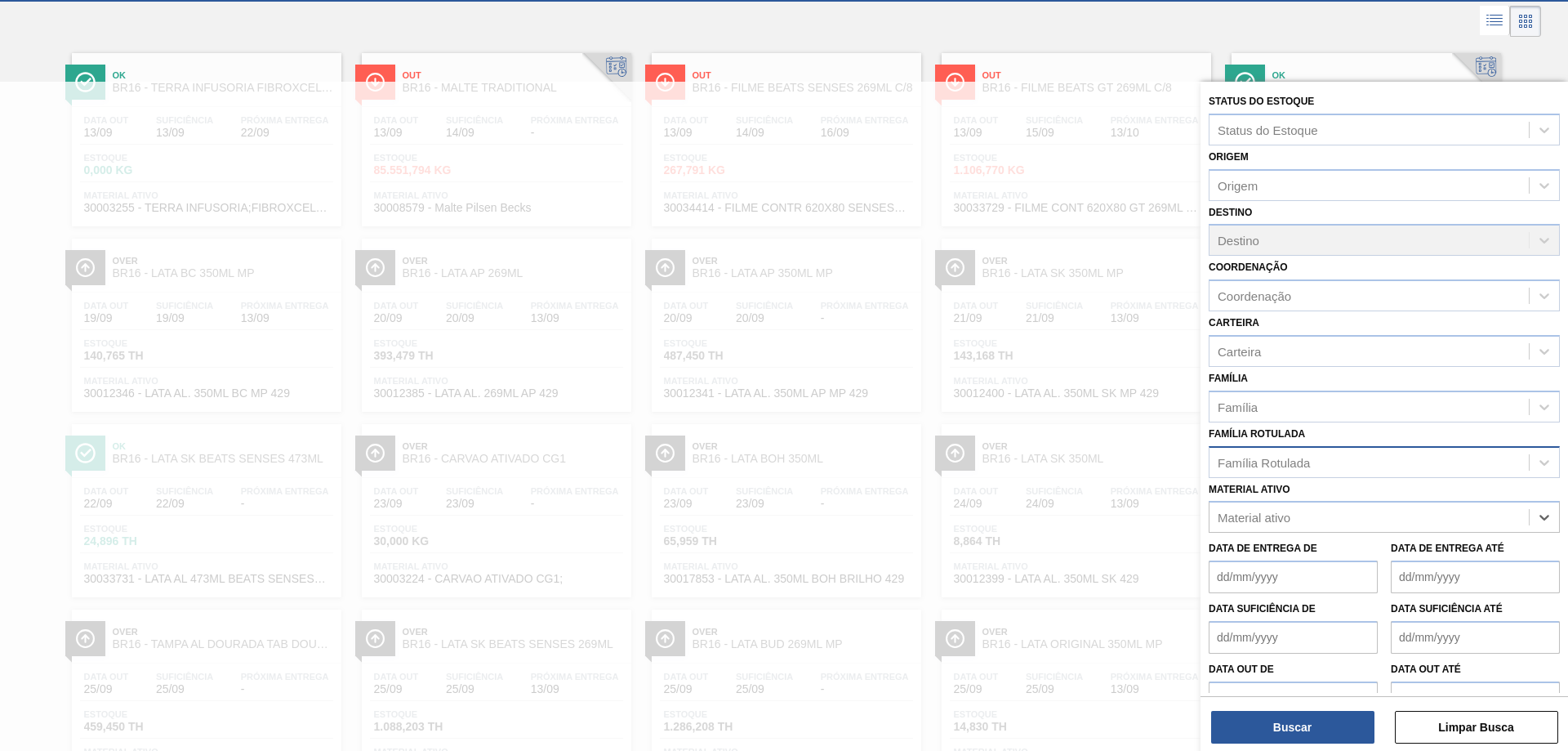
paste ativo "30034325"
type ativo "30034325"
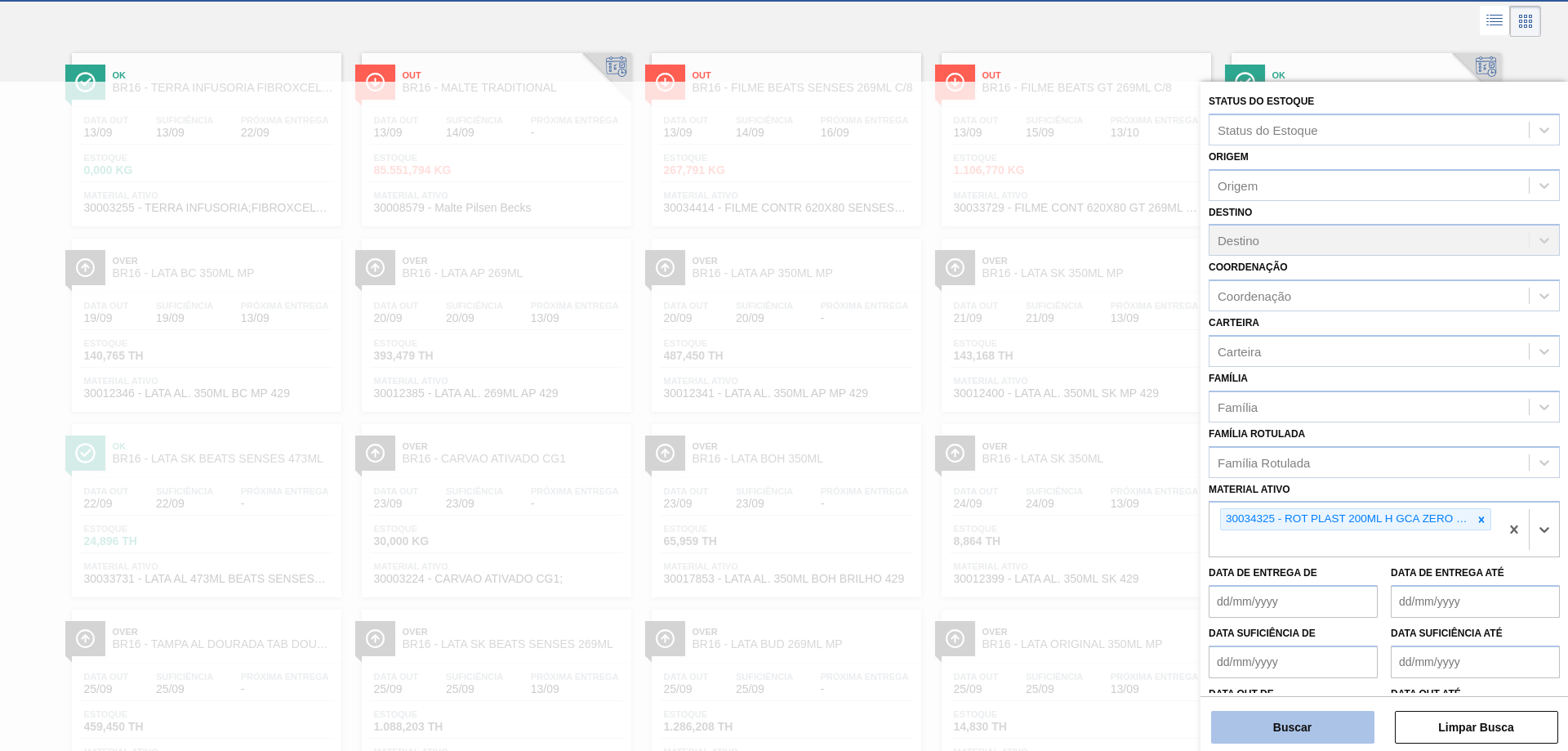
click at [1298, 718] on button "Buscar" at bounding box center [1293, 727] width 163 height 33
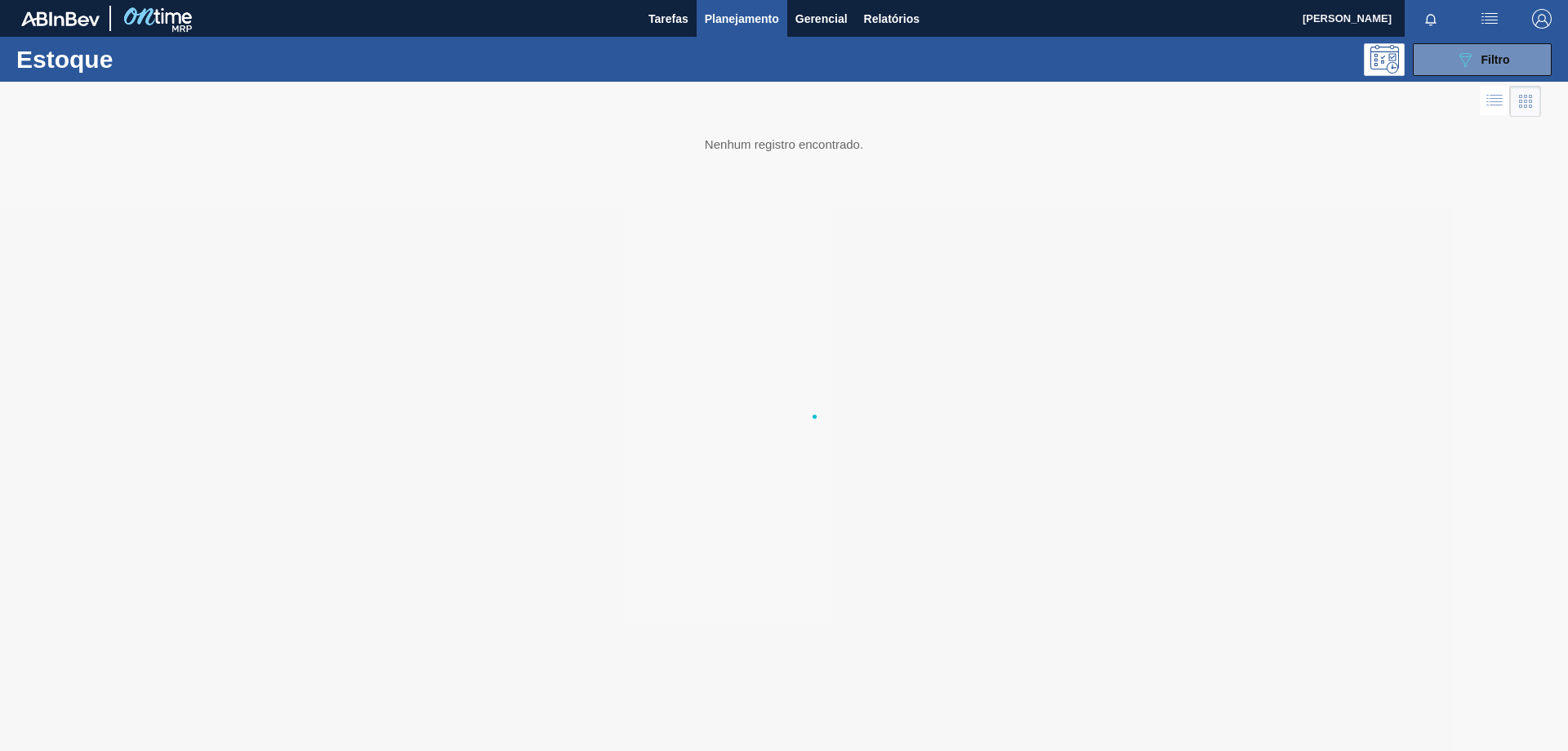
scroll to position [0, 0]
